Goal: Check status: Check status

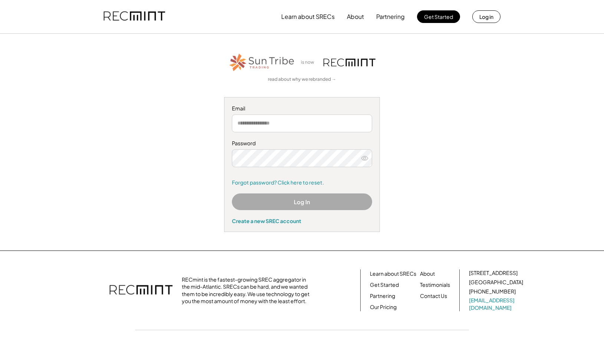
type input "**********"
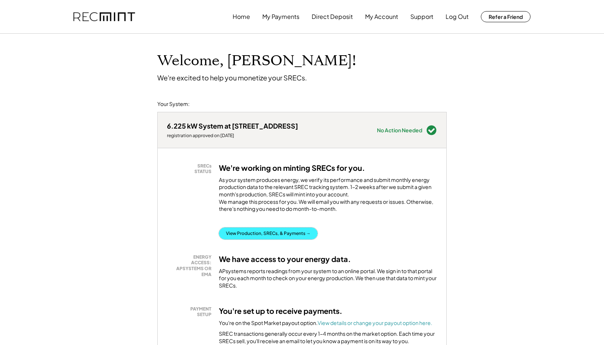
click at [263, 240] on button "View Production, SRECs, & Payments →" at bounding box center [268, 234] width 99 height 12
